Goal: Navigation & Orientation: Find specific page/section

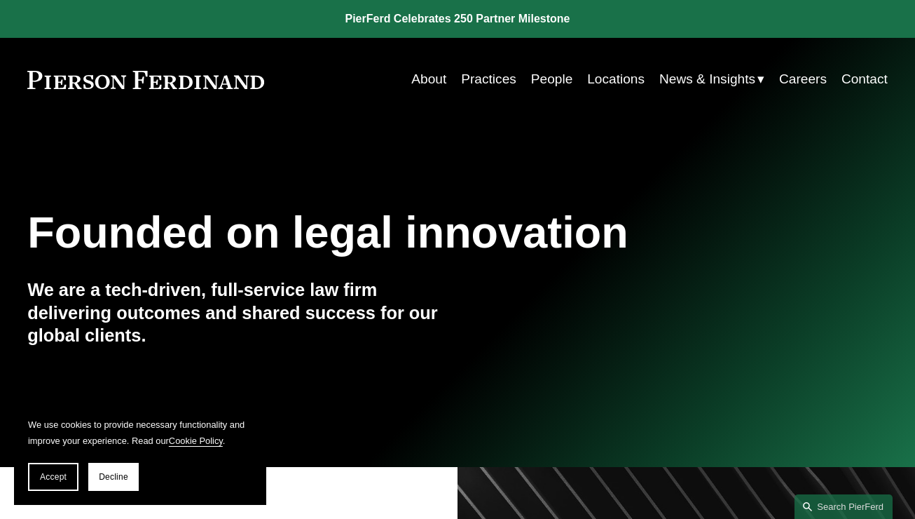
click at [604, 78] on link "Locations" at bounding box center [615, 79] width 57 height 27
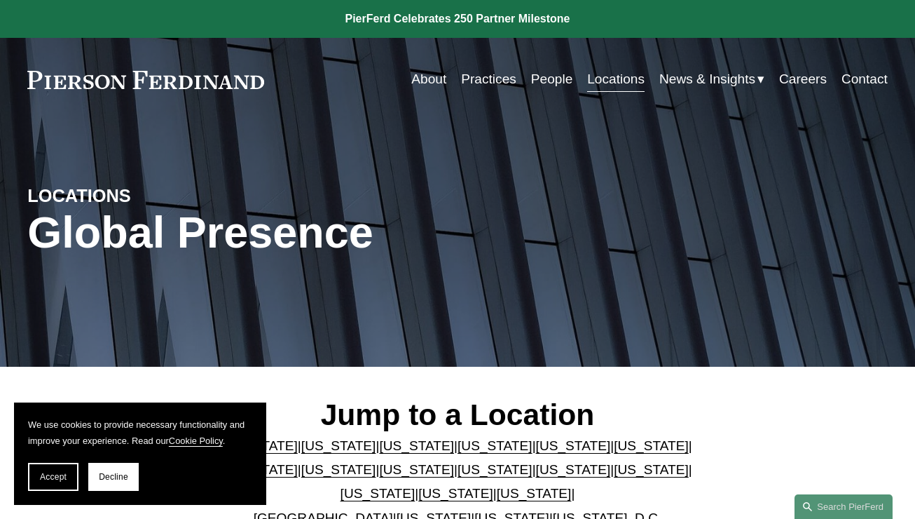
scroll to position [144, 0]
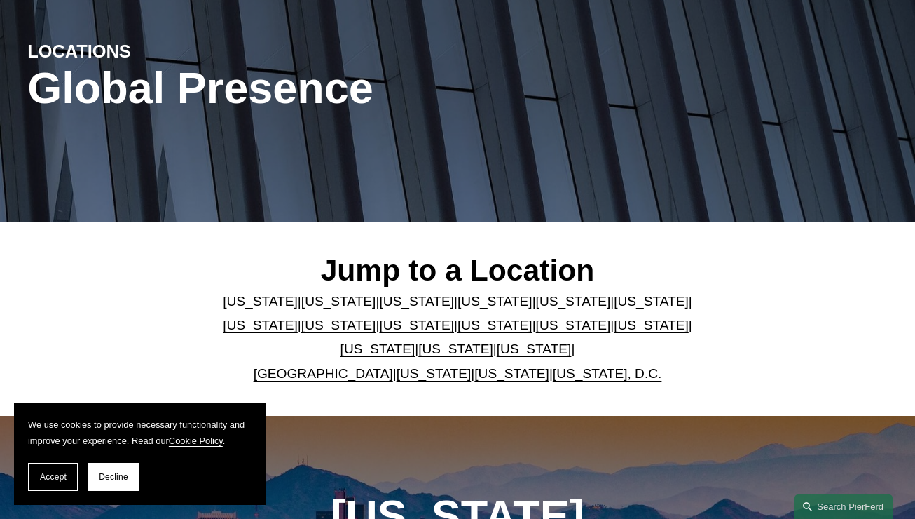
click at [554, 299] on link "[US_STATE]" at bounding box center [573, 301] width 75 height 15
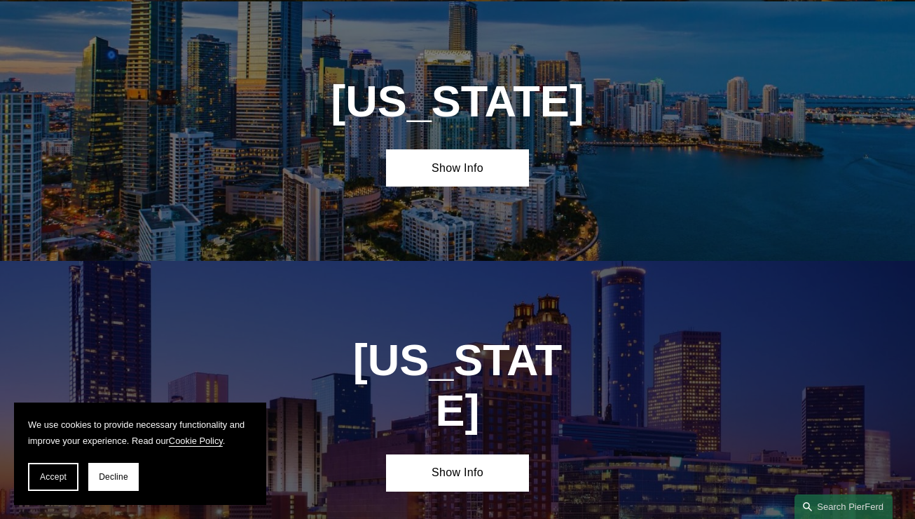
scroll to position [1596, 0]
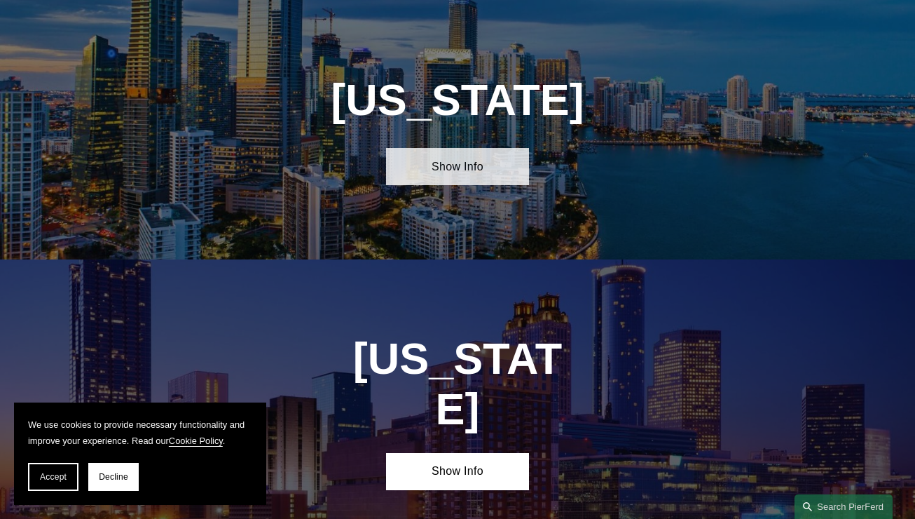
click at [485, 179] on link "Show Info" at bounding box center [458, 166] width 144 height 37
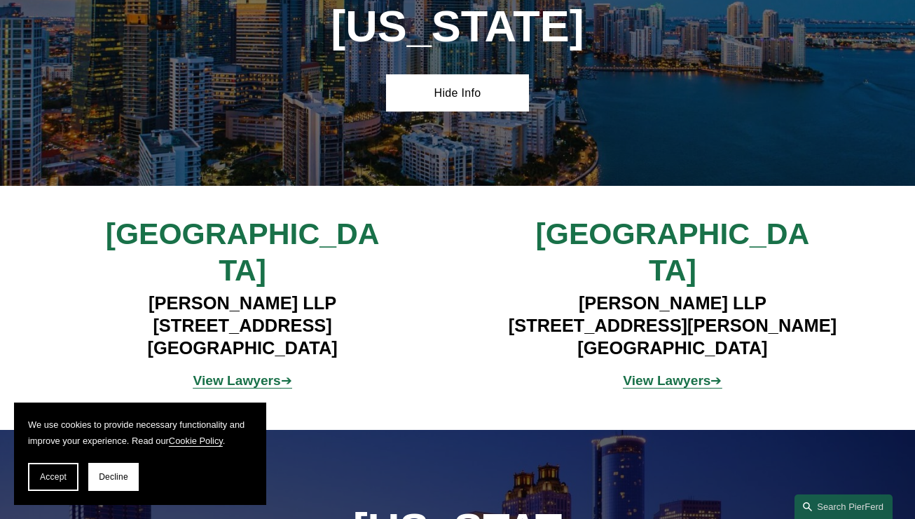
scroll to position [1678, 0]
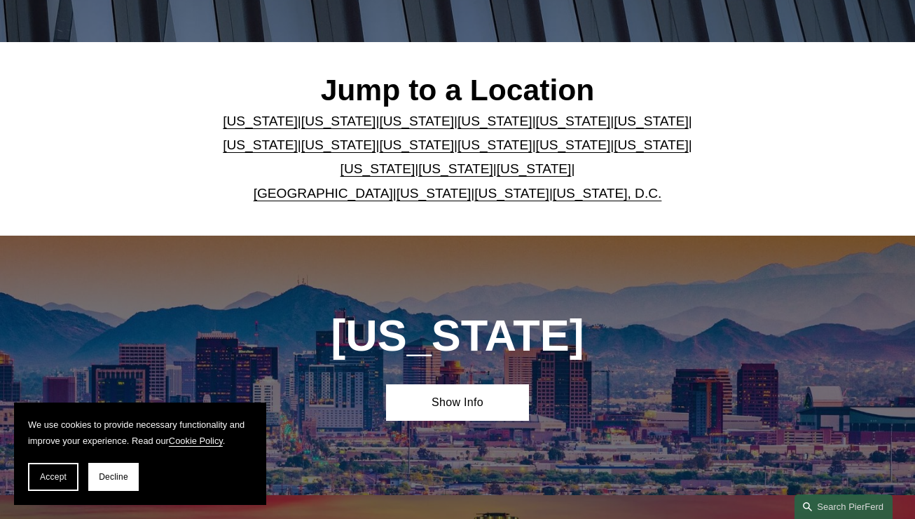
scroll to position [239, 0]
